Goal: Task Accomplishment & Management: Use online tool/utility

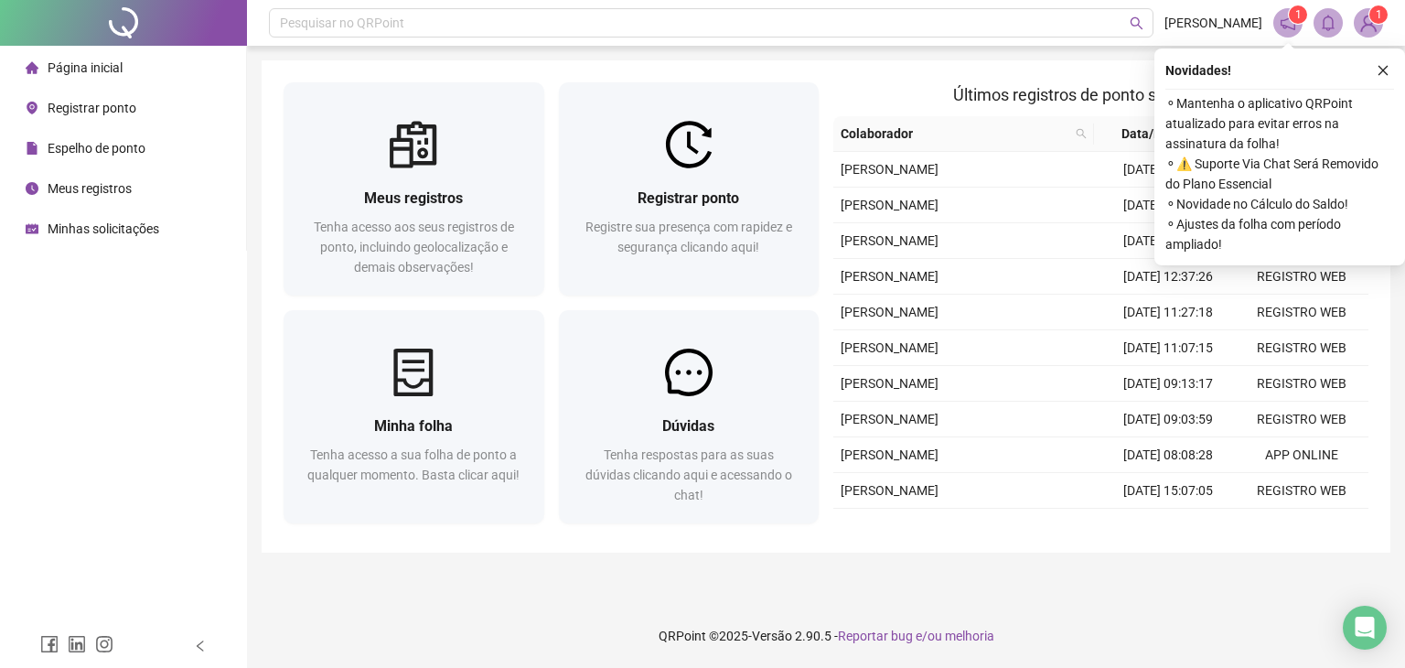
click at [77, 114] on span "Registrar ponto" at bounding box center [92, 108] width 89 height 15
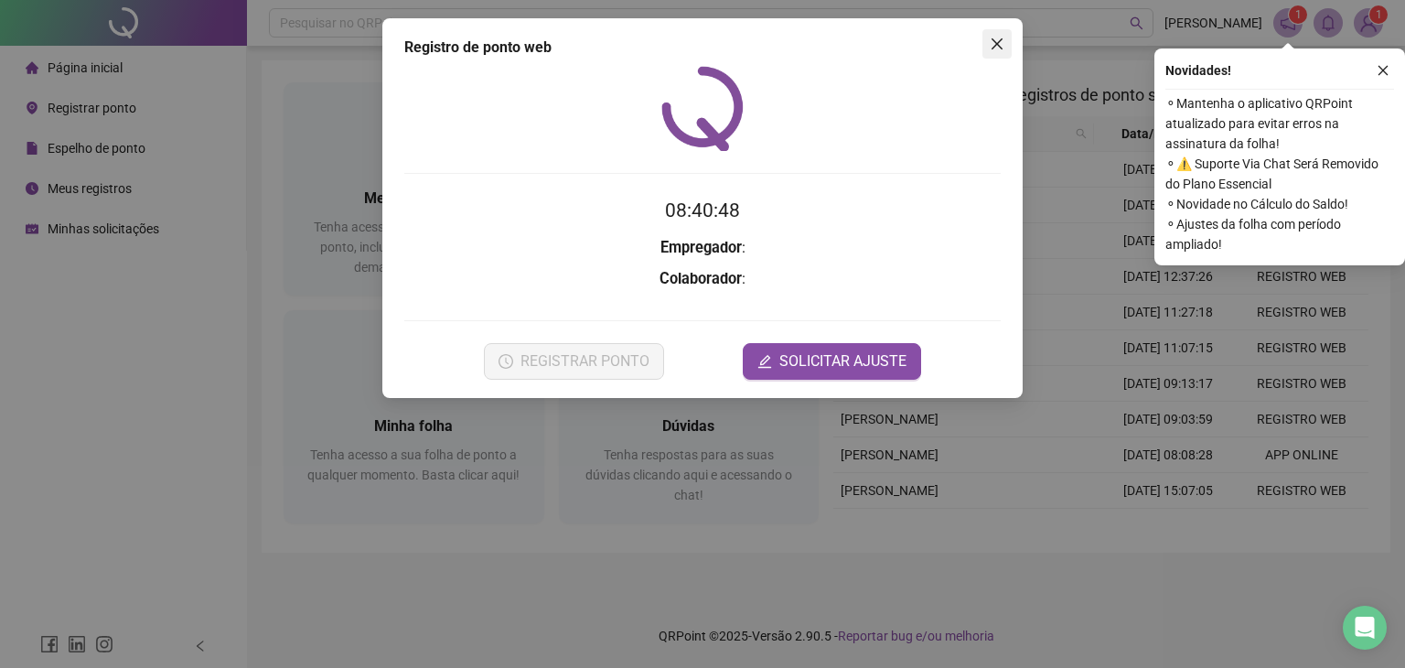
click at [998, 48] on icon "close" at bounding box center [997, 44] width 15 height 15
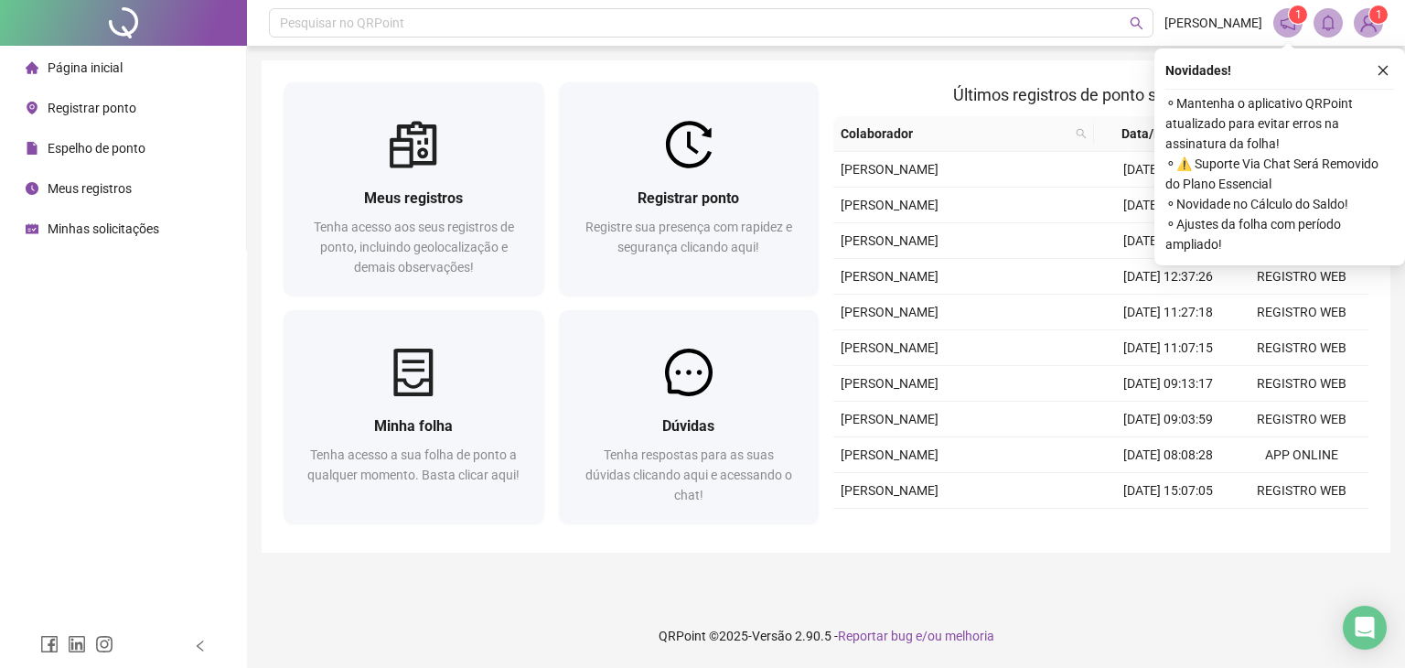
click at [97, 155] on span "Espelho de ponto" at bounding box center [97, 148] width 98 height 15
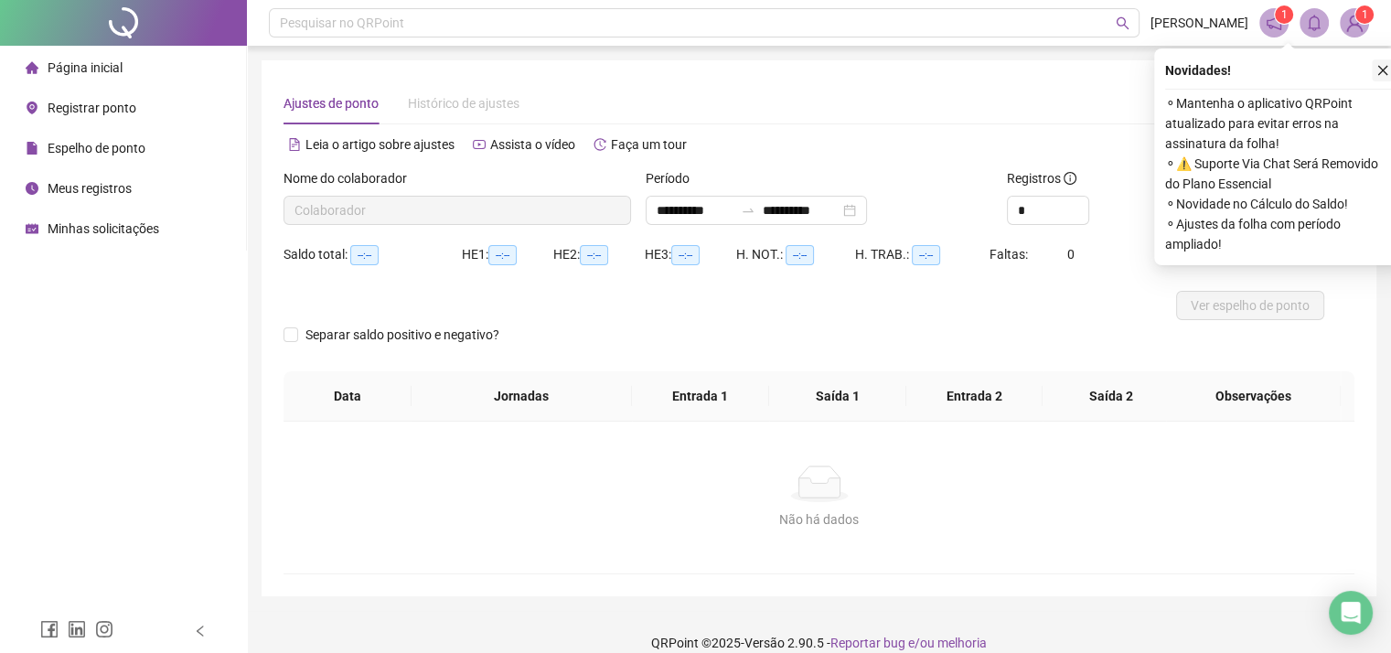
click at [1375, 63] on button "button" at bounding box center [1383, 70] width 22 height 22
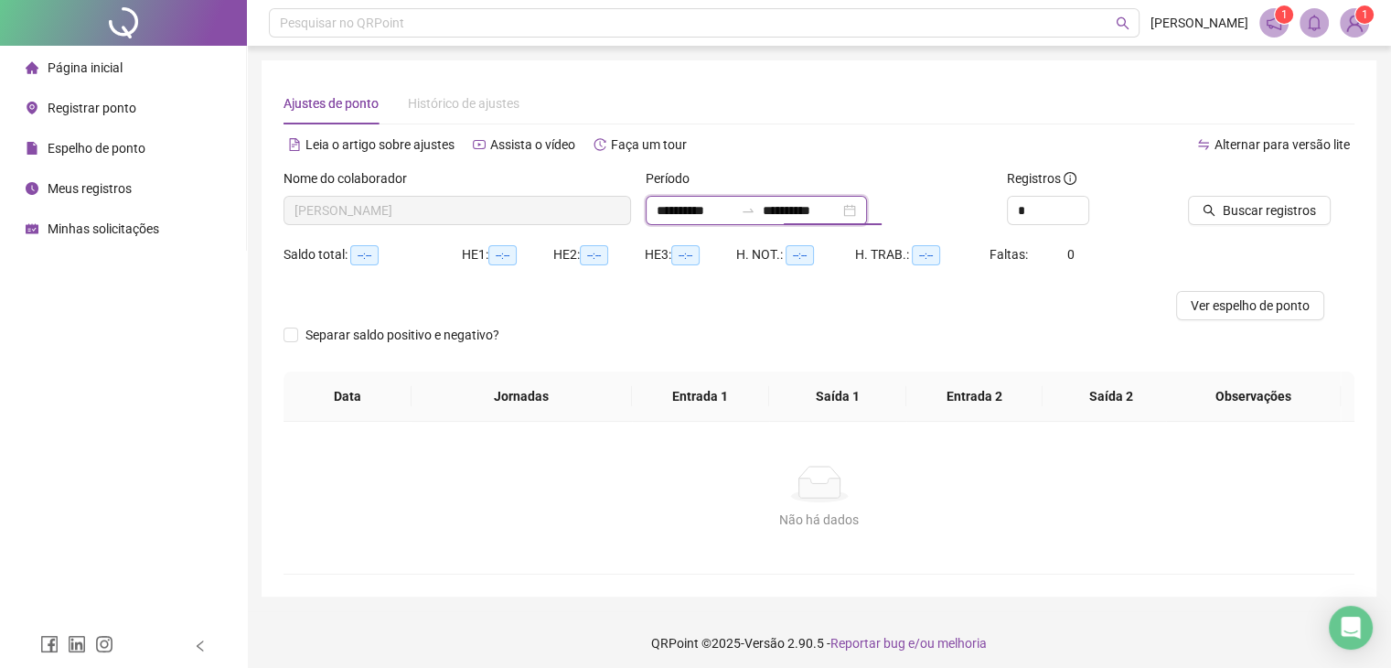
drag, startPoint x: 798, startPoint y: 212, endPoint x: 783, endPoint y: 218, distance: 16.5
click at [783, 218] on input "**********" at bounding box center [801, 210] width 77 height 20
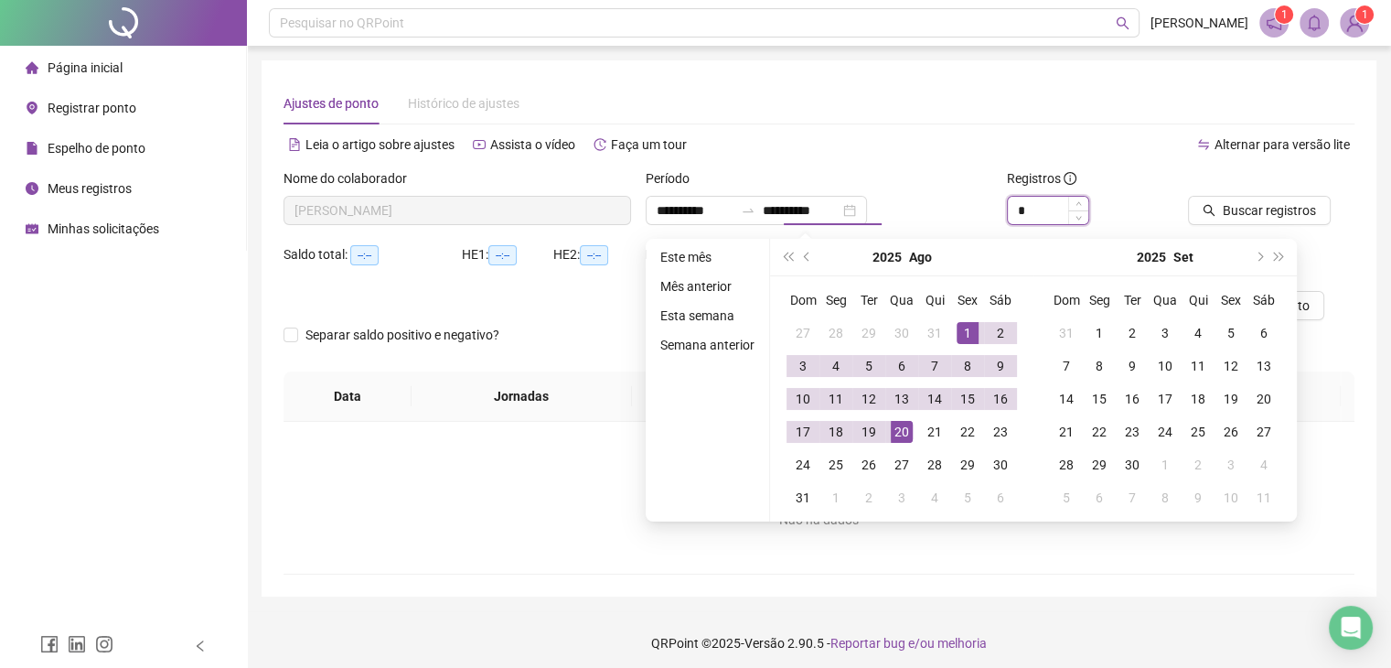
type input "**********"
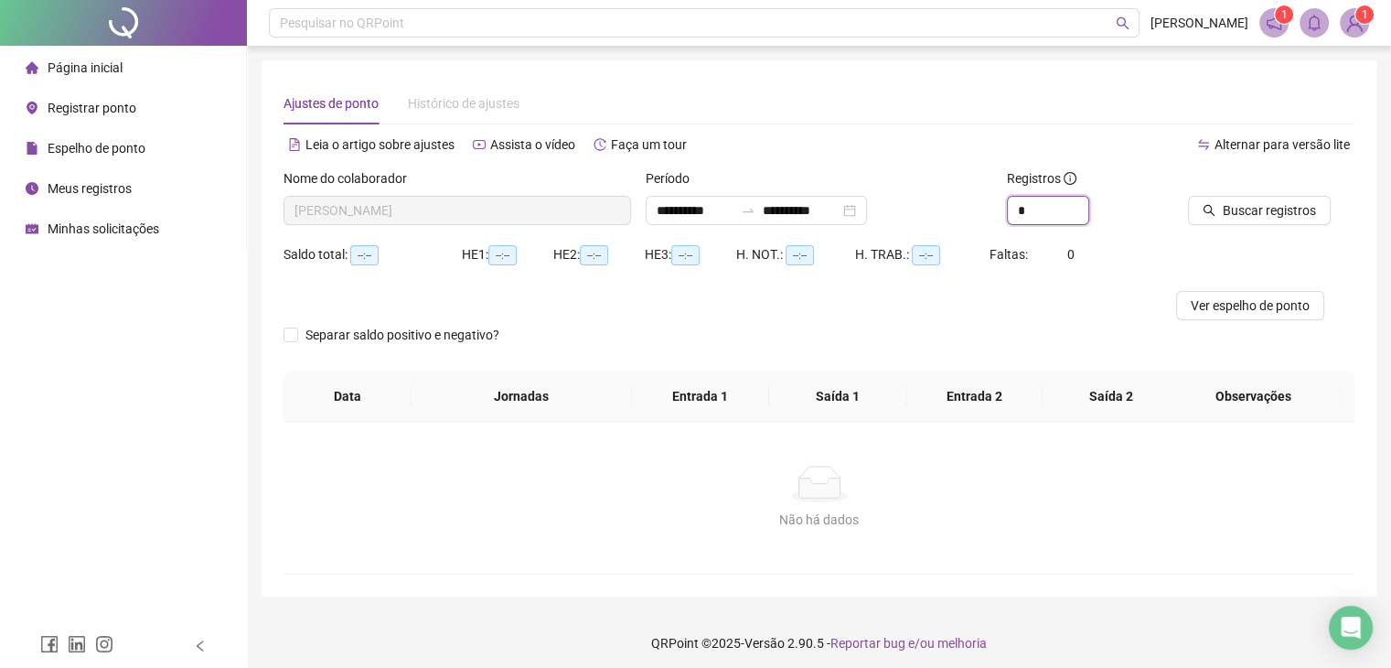
drag, startPoint x: 1019, startPoint y: 206, endPoint x: 986, endPoint y: 215, distance: 34.2
click at [986, 214] on div "**********" at bounding box center [819, 203] width 1086 height 71
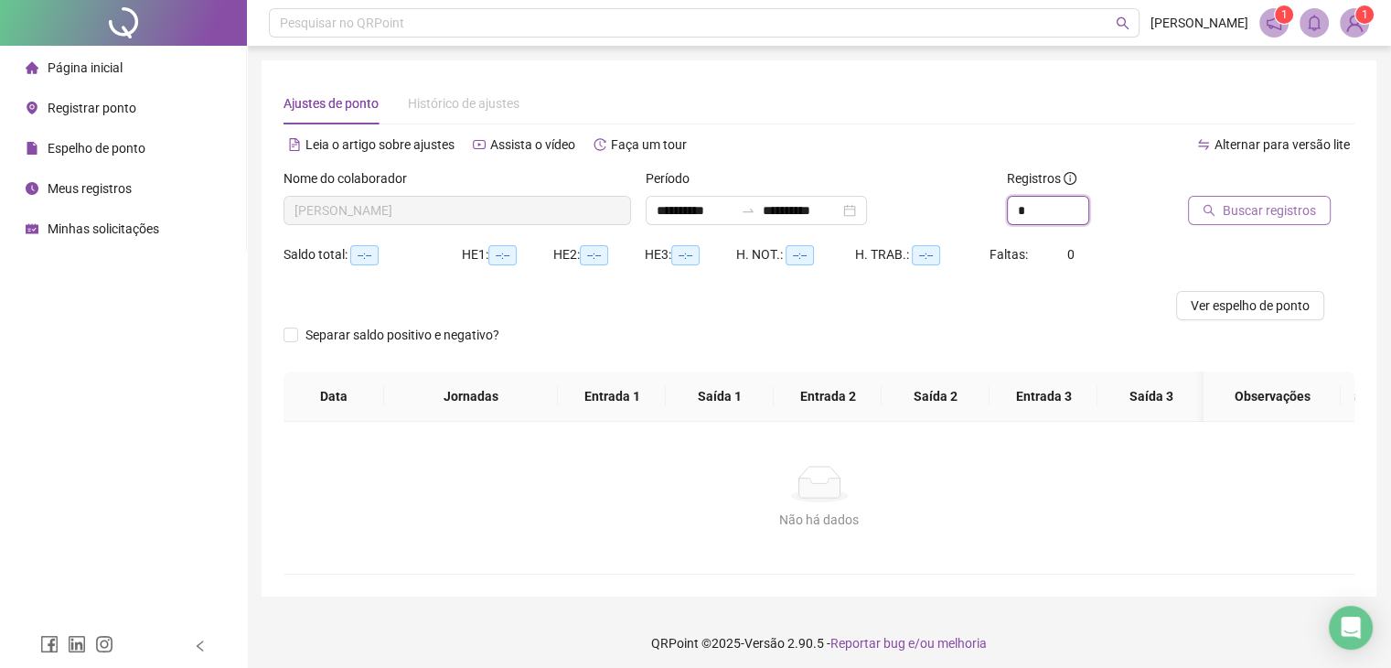
type input "*"
click at [1265, 209] on span "Buscar registros" at bounding box center [1269, 210] width 93 height 20
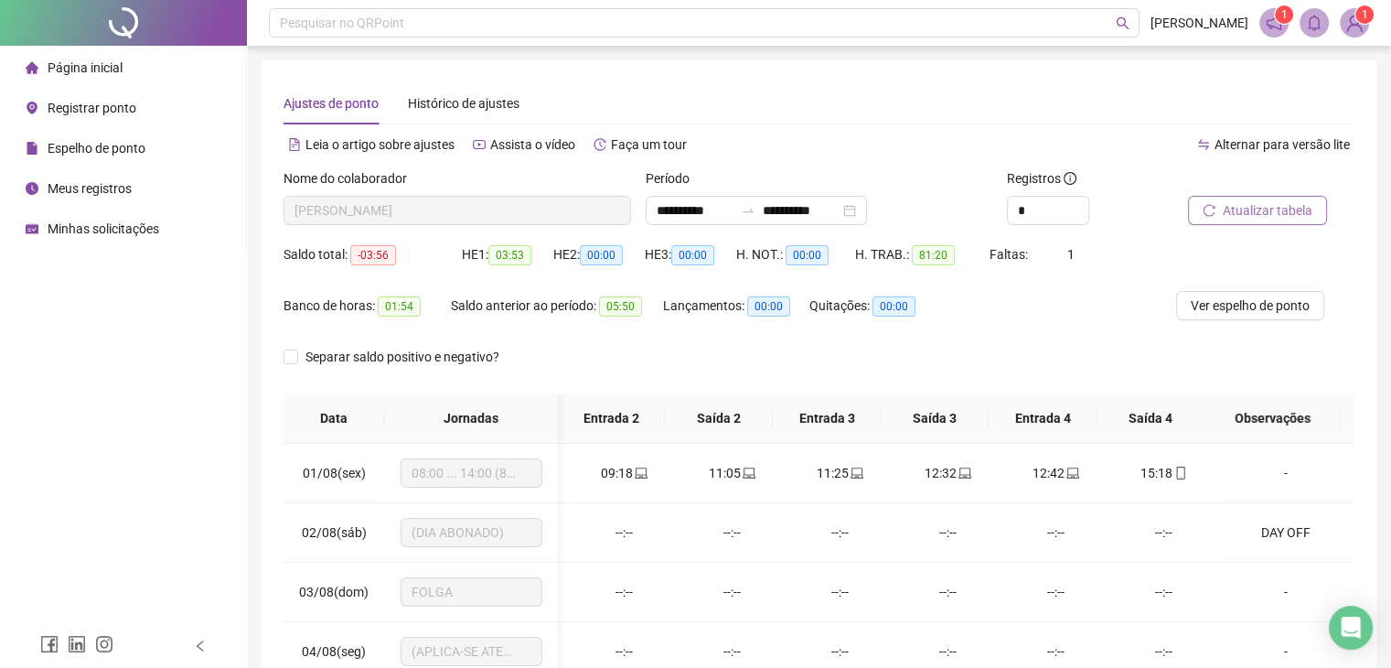
click at [88, 106] on span "Registrar ponto" at bounding box center [92, 108] width 89 height 15
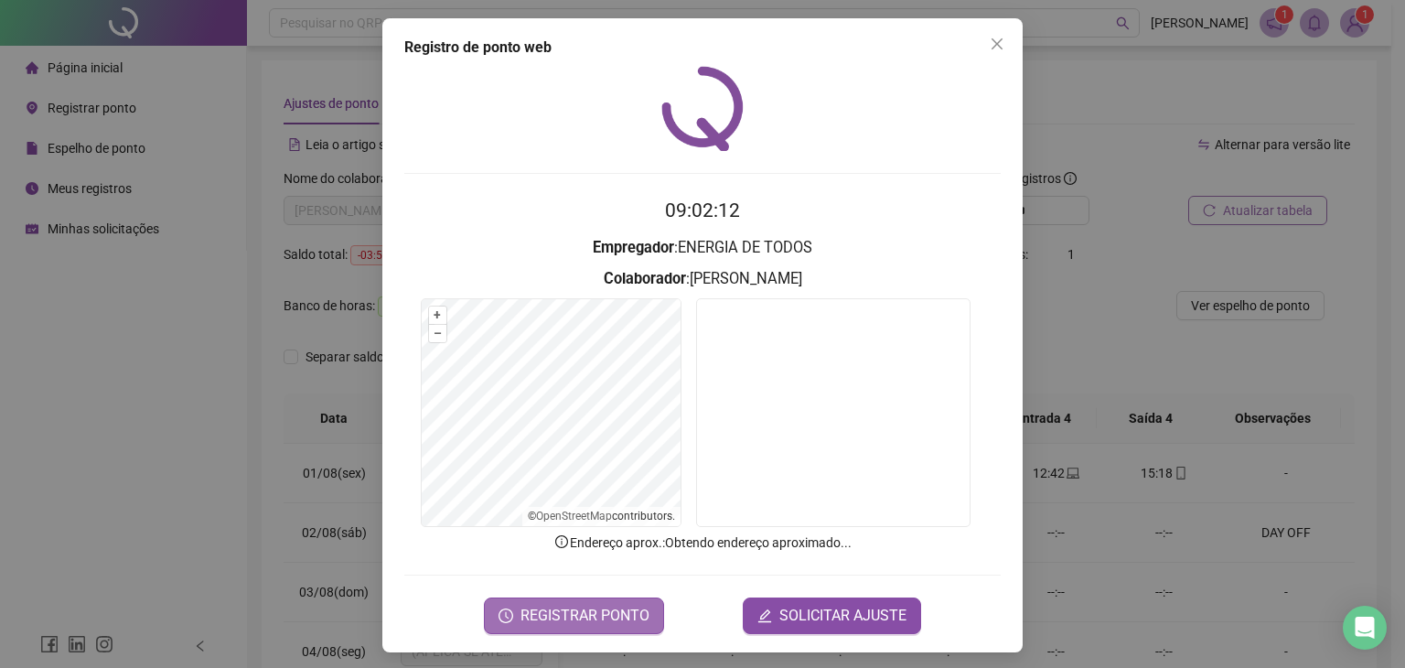
click at [629, 608] on span "REGISTRAR PONTO" at bounding box center [584, 616] width 129 height 22
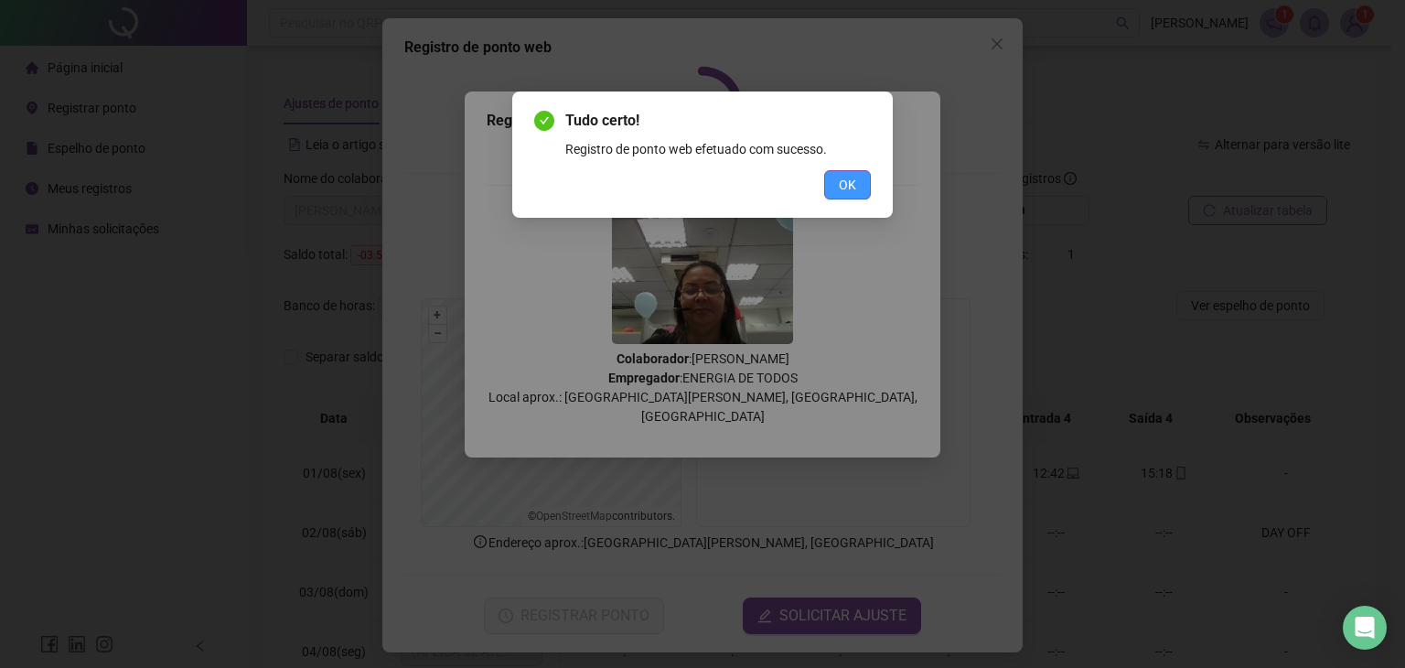
drag, startPoint x: 850, startPoint y: 185, endPoint x: 816, endPoint y: 143, distance: 54.0
click at [849, 185] on span "OK" at bounding box center [847, 185] width 17 height 20
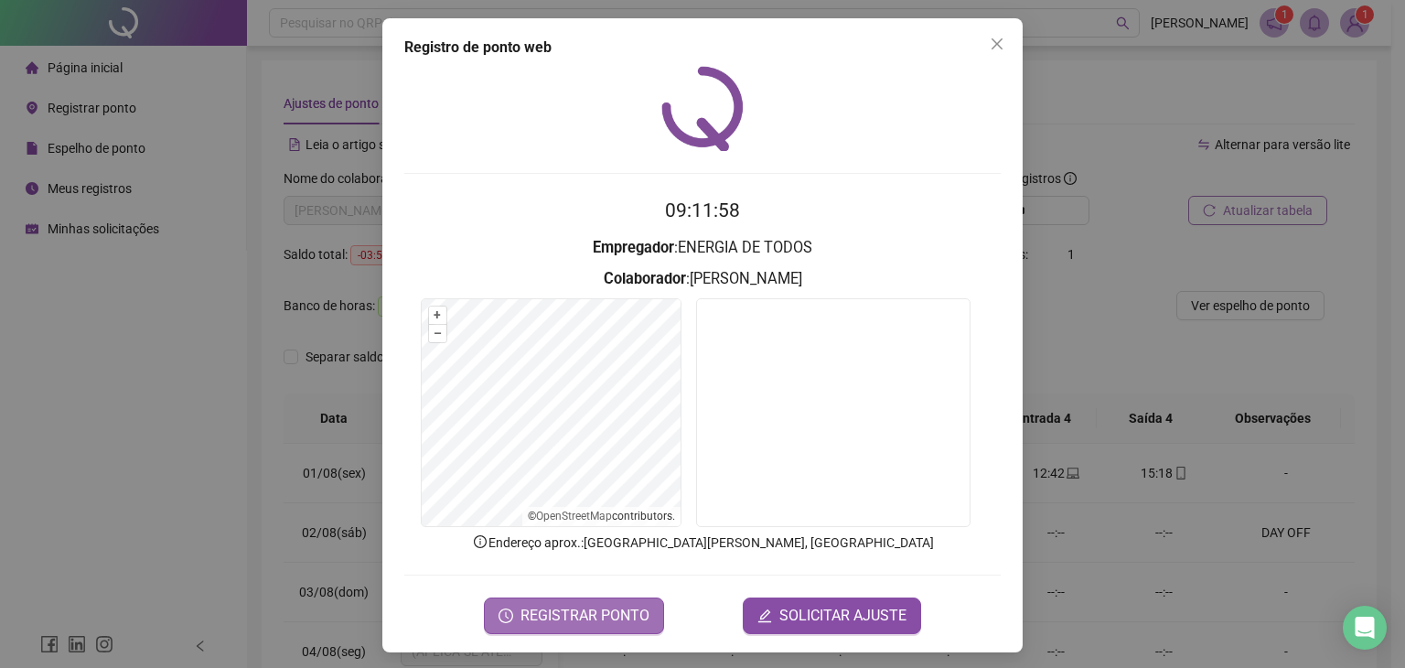
click at [600, 607] on span "REGISTRAR PONTO" at bounding box center [584, 616] width 129 height 22
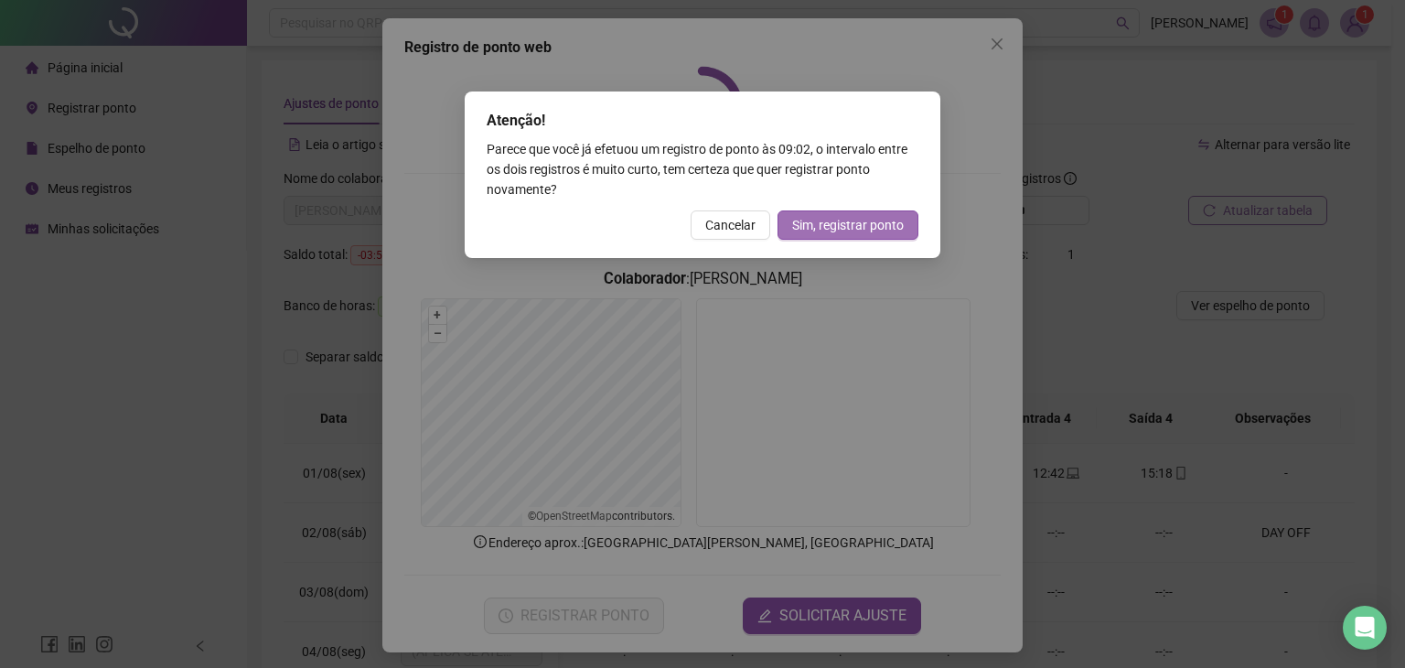
click at [874, 224] on span "Sim, registrar ponto" at bounding box center [848, 225] width 112 height 20
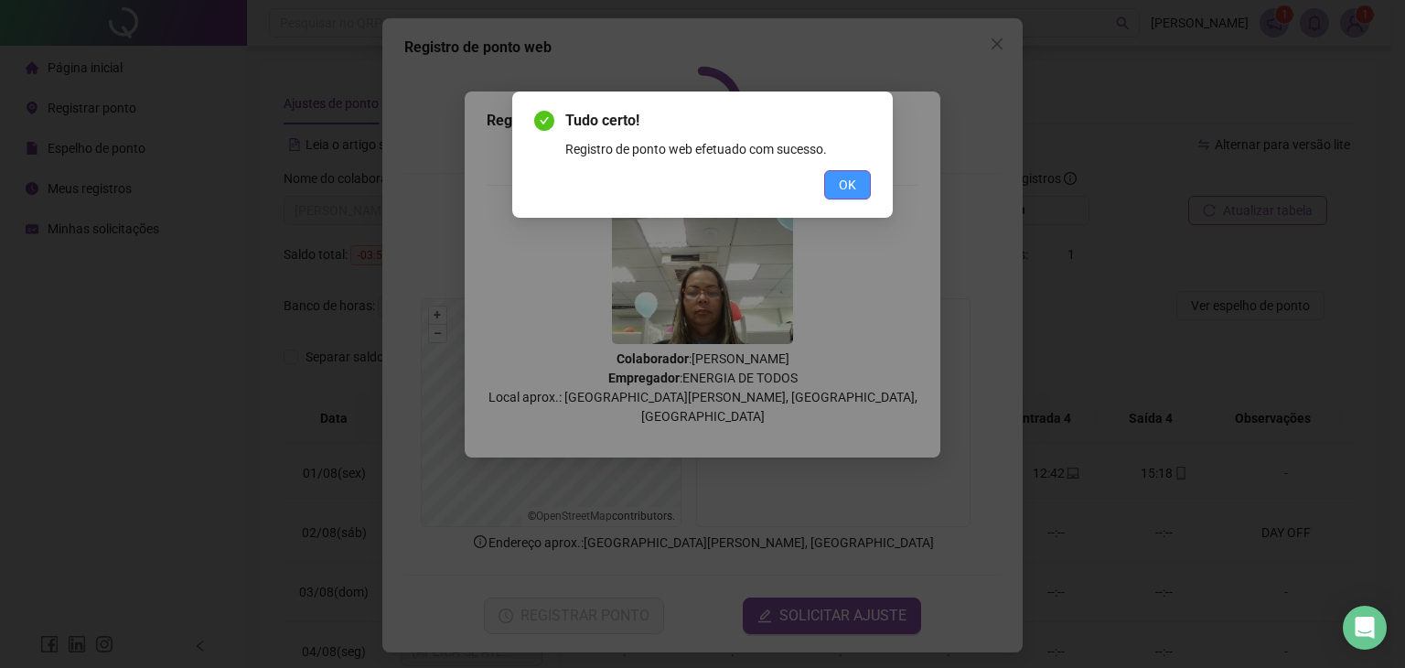
click at [856, 192] on button "OK" at bounding box center [847, 184] width 47 height 29
